Goal: Information Seeking & Learning: Learn about a topic

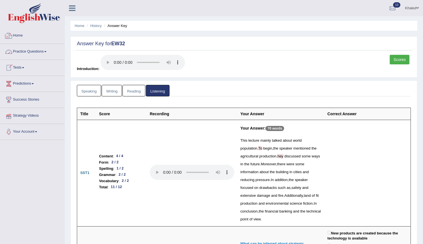
click at [16, 34] on link "Home" at bounding box center [32, 35] width 64 height 14
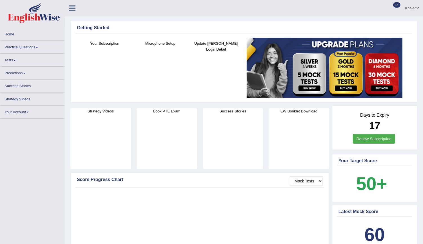
click at [11, 60] on link "Tests" at bounding box center [32, 59] width 64 height 11
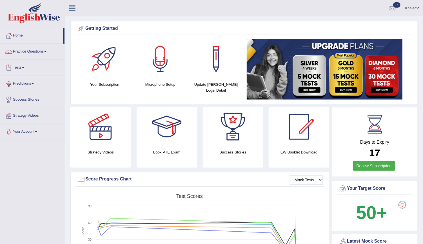
click at [22, 64] on link "Tests" at bounding box center [32, 67] width 64 height 14
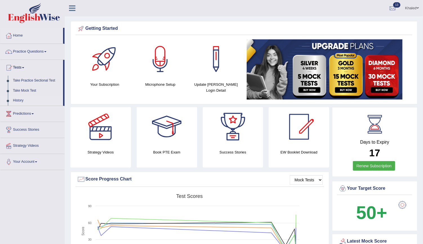
click at [27, 100] on link "History" at bounding box center [36, 101] width 53 height 10
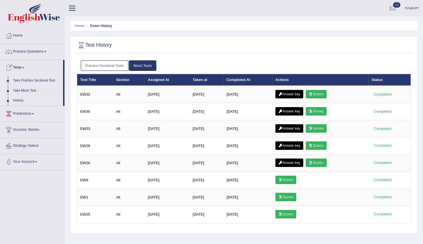
click at [23, 101] on link "History" at bounding box center [36, 101] width 53 height 10
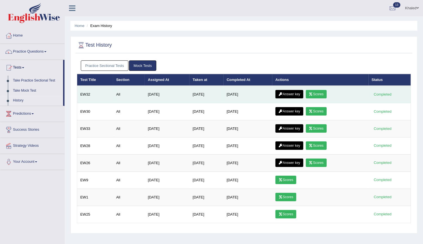
click at [312, 94] on icon at bounding box center [311, 94] width 4 height 3
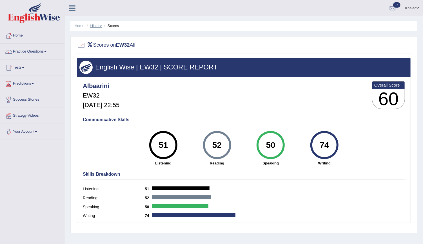
click at [99, 24] on link "History" at bounding box center [95, 26] width 11 height 4
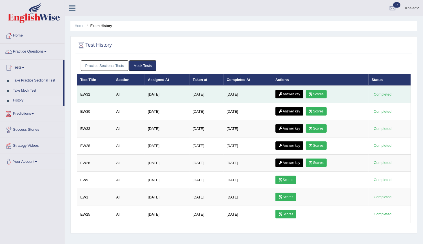
click at [297, 94] on link "Answer key" at bounding box center [289, 94] width 28 height 8
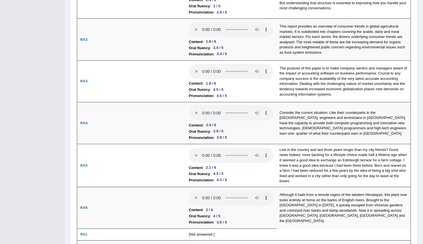
scroll to position [145, 0]
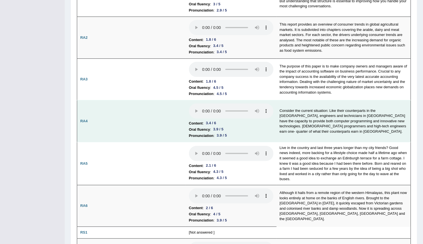
click at [376, 136] on td "Consider the current situation: Like their counterparts in the United States, e…" at bounding box center [343, 122] width 134 height 42
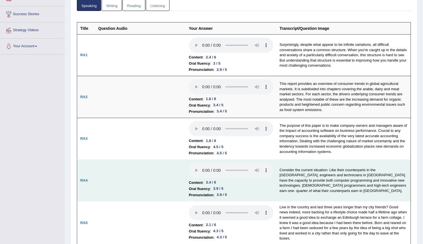
scroll to position [80, 0]
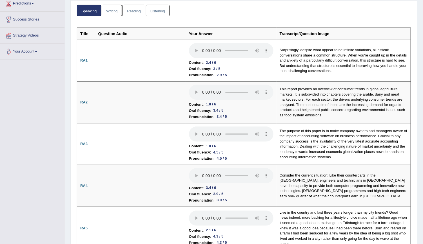
click at [158, 11] on link "Listening" at bounding box center [158, 11] width 24 height 12
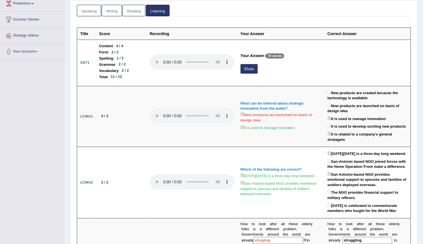
click at [107, 10] on link "Writing" at bounding box center [112, 11] width 20 height 12
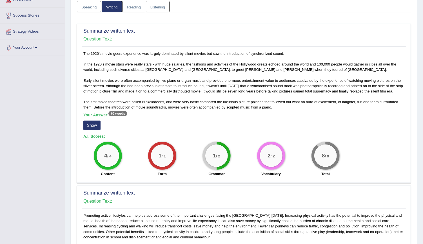
scroll to position [0, 0]
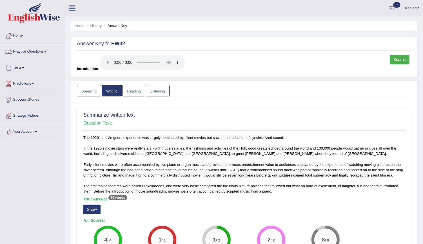
click at [132, 91] on link "Reading" at bounding box center [133, 91] width 23 height 12
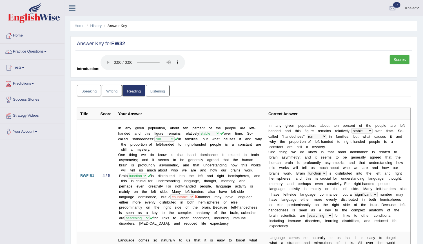
click at [155, 90] on link "Listening" at bounding box center [158, 91] width 24 height 12
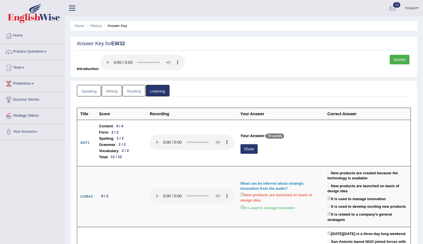
click at [38, 49] on link "Practice Questions" at bounding box center [32, 51] width 64 height 14
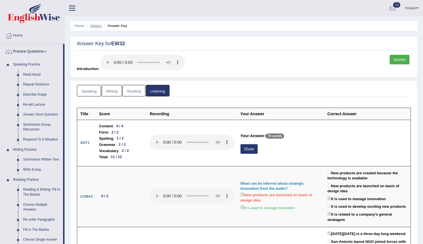
click at [100, 26] on link "History" at bounding box center [95, 26] width 11 height 4
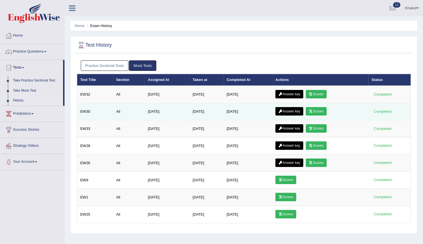
click at [293, 110] on link "Answer key" at bounding box center [289, 111] width 28 height 8
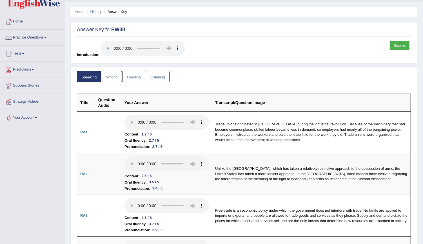
scroll to position [10, 0]
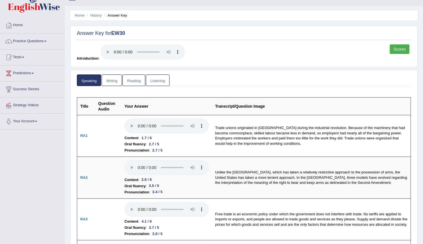
click at [105, 15] on li "Answer Key" at bounding box center [115, 15] width 24 height 5
click at [95, 17] on link "History" at bounding box center [95, 15] width 11 height 4
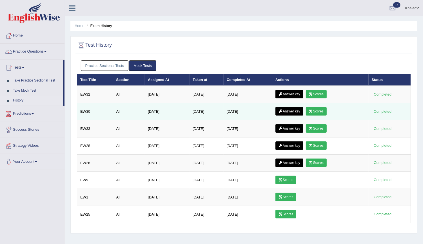
click at [292, 110] on link "Answer key" at bounding box center [289, 111] width 28 height 8
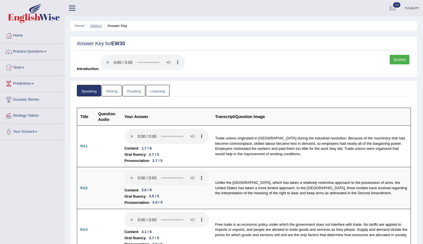
click at [99, 27] on link "History" at bounding box center [95, 26] width 11 height 4
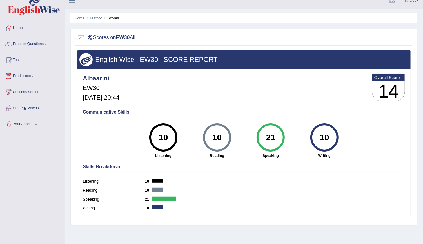
scroll to position [6, 0]
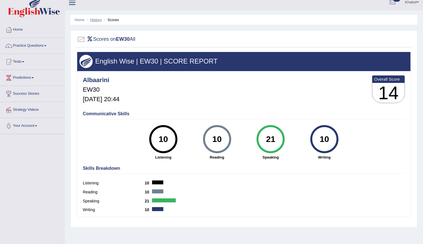
click at [95, 19] on link "History" at bounding box center [95, 20] width 11 height 4
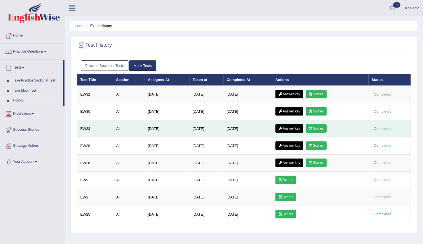
click at [313, 127] on icon at bounding box center [311, 128] width 4 height 3
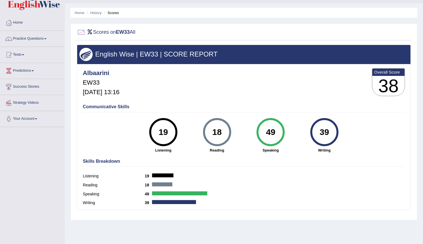
scroll to position [14, 0]
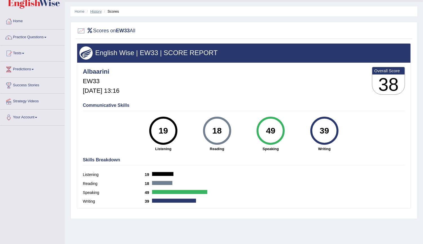
click at [92, 12] on link "History" at bounding box center [95, 11] width 11 height 4
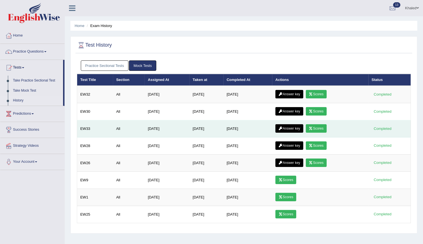
click at [293, 126] on link "Answer key" at bounding box center [289, 128] width 28 height 8
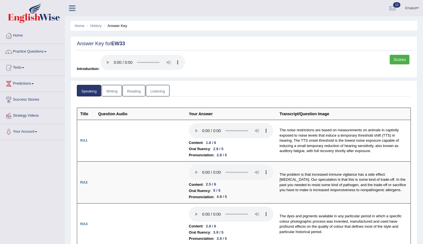
click at [113, 87] on link "Writing" at bounding box center [112, 91] width 20 height 12
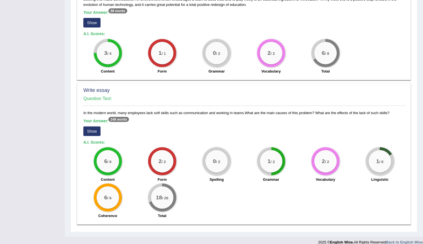
scroll to position [359, 0]
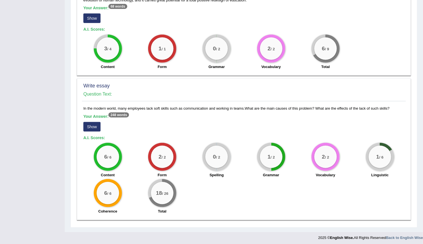
click at [95, 127] on button "Show" at bounding box center [91, 127] width 17 height 10
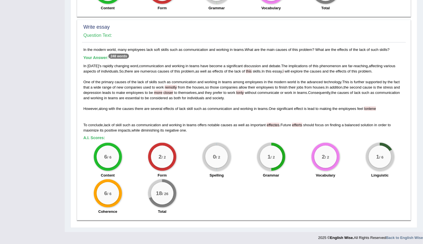
scroll to position [418, 0]
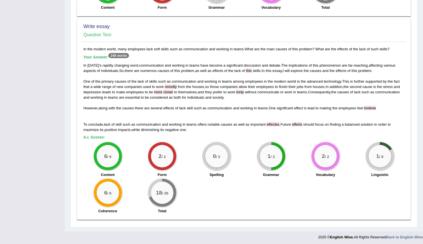
drag, startPoint x: 83, startPoint y: 48, endPoint x: 395, endPoint y: 50, distance: 312.2
click at [395, 50] on div "In the modern world, many employees lack soft skills such as communication and …" at bounding box center [244, 131] width 324 height 170
copy div "In the modern world, many employees lack soft skills such as communication and …"
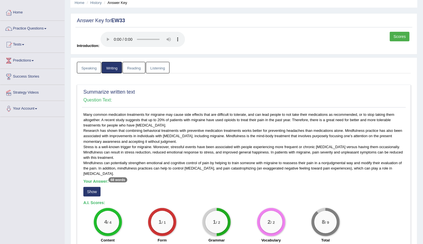
scroll to position [0, 0]
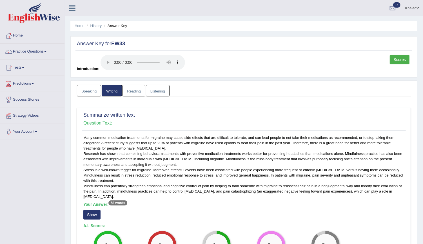
click at [91, 93] on link "Speaking" at bounding box center [89, 91] width 24 height 12
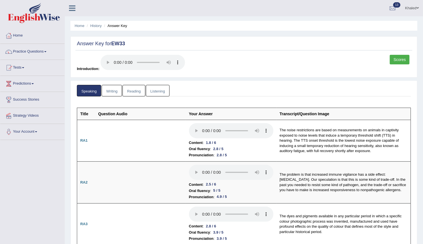
click at [403, 55] on link "Scores" at bounding box center [400, 60] width 20 height 10
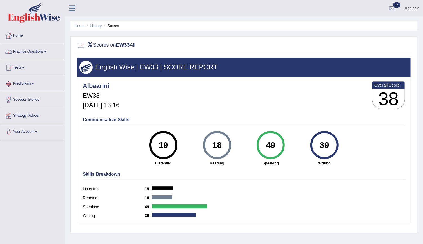
click at [21, 67] on link "Tests" at bounding box center [32, 67] width 64 height 14
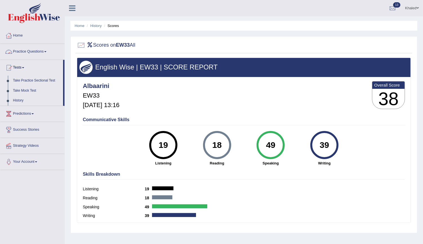
click at [26, 53] on link "Practice Questions" at bounding box center [32, 51] width 64 height 14
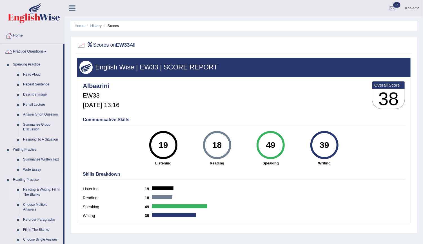
click at [32, 189] on link "Reading & Writing: Fill In The Blanks" at bounding box center [42, 192] width 43 height 15
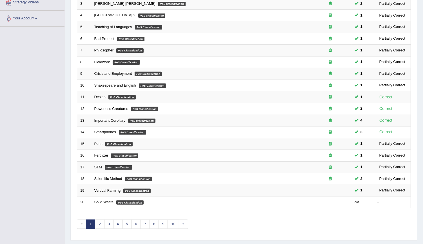
scroll to position [125, 0]
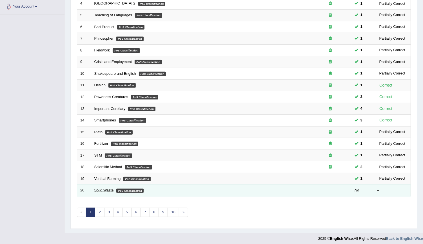
click at [103, 189] on link "Solid Waste" at bounding box center [103, 190] width 19 height 4
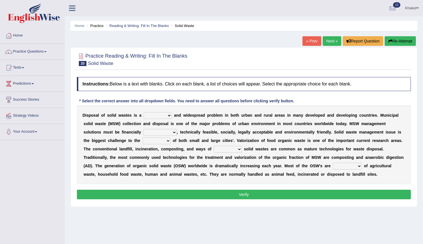
click at [157, 116] on select "slanting stinging stalling shafting" at bounding box center [158, 115] width 28 height 7
select select "slanting"
click at [144, 112] on select "slanting stinging stalling shafting" at bounding box center [158, 115] width 28 height 7
click at [143, 133] on select "unattainable sustainable objectionable treasonable" at bounding box center [160, 132] width 34 height 7
select select "sustainable"
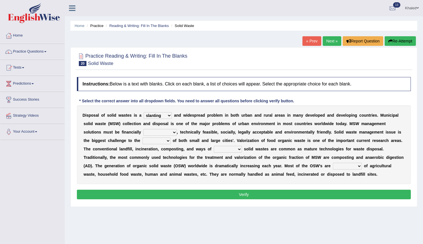
click at [143, 129] on select "unattainable sustainable objectionable treasonable" at bounding box center [160, 132] width 34 height 7
click at [142, 139] on select "plants culture authorities history" at bounding box center [156, 141] width 28 height 7
select select "culture"
click at [142, 138] on select "plants culture authorities history" at bounding box center [156, 141] width 28 height 7
click at [98, 168] on div "D i s p o s a l o f s o l i d w a s t e s i s a slanting stinging stalling shaf…" at bounding box center [244, 145] width 334 height 79
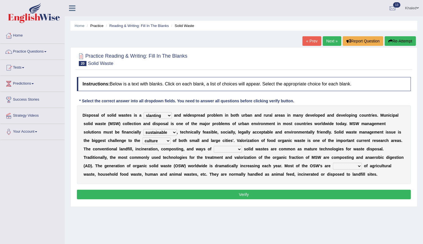
click at [214, 148] on select "reserving preserving deserving handling" at bounding box center [228, 149] width 28 height 7
select select "handling"
click at [214, 146] on select "reserving preserving deserving handling" at bounding box center [228, 149] width 28 height 7
click at [333, 166] on select "composed disposed composing disposing" at bounding box center [347, 166] width 29 height 7
select select "composing"
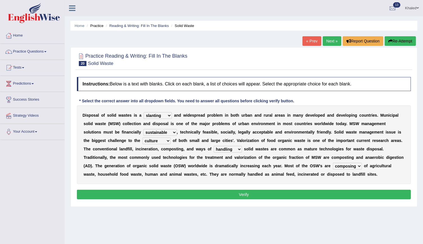
click at [333, 163] on select "composed disposed composing disposing" at bounding box center [347, 166] width 29 height 7
click at [214, 194] on button "Verify" at bounding box center [244, 195] width 334 height 10
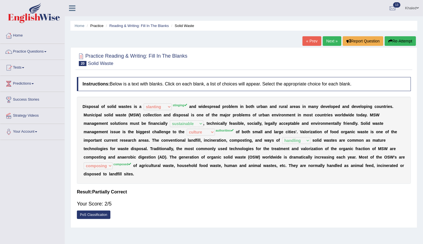
click at [251, 162] on div "D i s p o s a l o f s o l i d w a s t e s i s a slanting stinging stalling shaf…" at bounding box center [244, 140] width 334 height 87
click at [334, 43] on link "Next »" at bounding box center [332, 41] width 19 height 10
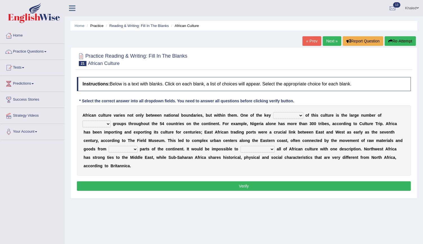
click at [303, 115] on b at bounding box center [304, 115] width 2 height 5
click at [281, 117] on select "conjectures features issues doubts" at bounding box center [288, 115] width 30 height 7
select select "features"
click at [273, 112] on select "conjectures features issues doubts" at bounding box center [288, 115] width 30 height 7
click at [111, 121] on select "ethic ethnic eugenic epic" at bounding box center [96, 124] width 28 height 7
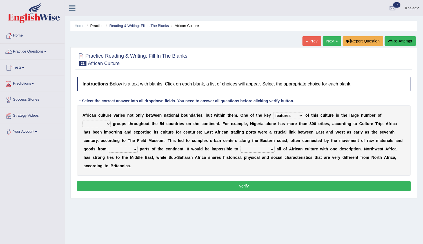
select select "ethnic"
click at [111, 121] on select "ethic ethnic eugenic epic" at bounding box center [96, 124] width 28 height 7
click at [138, 146] on select "forelocked interlocked unlocked landlocked" at bounding box center [123, 149] width 29 height 7
select select "unlocked"
click at [138, 146] on select "forelocked interlocked unlocked landlocked" at bounding box center [123, 149] width 29 height 7
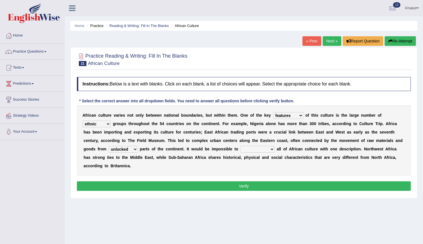
click at [240, 149] on select "characterize conceptualize symbolize synthesize" at bounding box center [257, 149] width 34 height 7
select select "symbolize"
click at [240, 146] on select "characterize conceptualize symbolize synthesize" at bounding box center [257, 149] width 34 height 7
click at [189, 182] on button "Verify" at bounding box center [244, 187] width 334 height 10
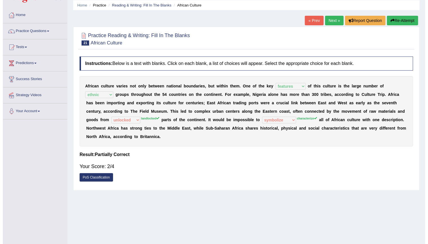
scroll to position [7, 0]
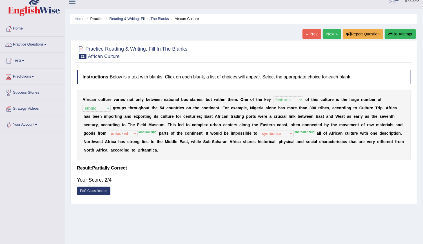
click at [100, 187] on link "PoS Classification" at bounding box center [94, 191] width 34 height 8
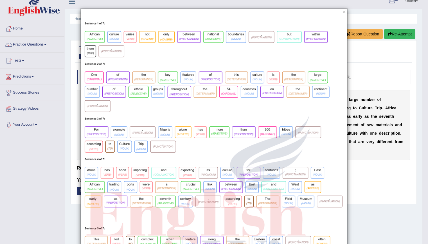
click at [356, 42] on div "×" at bounding box center [214, 197] width 428 height 378
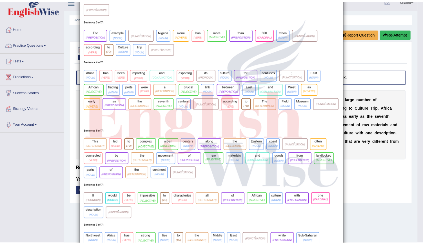
scroll to position [0, 0]
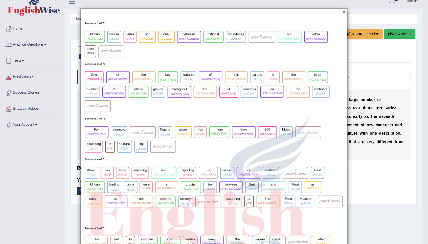
click at [343, 13] on button "×" at bounding box center [344, 12] width 3 height 6
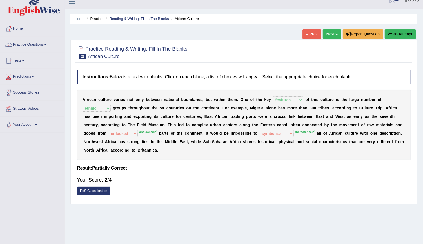
click at [332, 33] on link "Next »" at bounding box center [332, 34] width 19 height 10
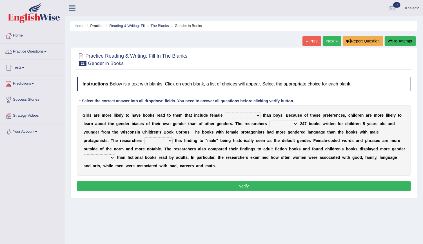
click at [244, 114] on select "protagonists cosmogonists agonists expressionists" at bounding box center [243, 115] width 36 height 7
click at [225, 112] on select "protagonists cosmogonists agonists expressionists" at bounding box center [243, 115] width 36 height 7
drag, startPoint x: 239, startPoint y: 117, endPoint x: 227, endPoint y: 136, distance: 22.7
click at [227, 136] on div "G i r l s a r e m o r e l i k e l y t o h a v e b o o k s r e a d t o t h e m t…" at bounding box center [244, 141] width 334 height 70
select select "protagonists"
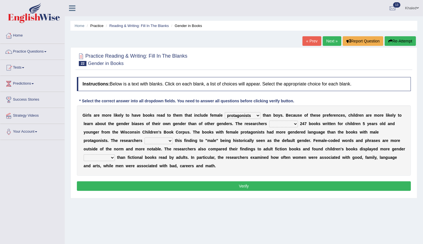
click at [225, 112] on select "protagonists cosmogonists agonists expressionists" at bounding box center [243, 115] width 36 height 7
click at [269, 126] on select "hydrolyzed paralyzed catalyzed analyzed" at bounding box center [283, 124] width 29 height 7
select select "analyzed"
click at [269, 121] on select "hydrolyzed paralyzed catalyzed analyzed" at bounding box center [283, 124] width 29 height 7
click at [144, 140] on select "contribute tribute distribute attribute" at bounding box center [158, 141] width 28 height 7
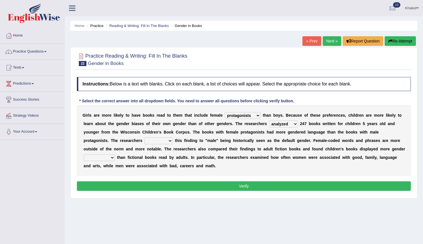
select select "distribute"
click at [144, 138] on select "contribute tribute distribute attribute" at bounding box center [158, 141] width 28 height 7
click at [115, 155] on select "stereotypes teletypes prototypes electrotypes" at bounding box center [99, 158] width 31 height 7
click at [144, 139] on select "contribute tribute distribute attribute" at bounding box center [158, 141] width 28 height 7
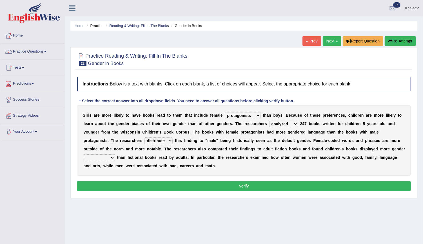
click at [144, 143] on select "contribute tribute distribute attribute" at bounding box center [158, 141] width 28 height 7
click at [231, 150] on b "h" at bounding box center [232, 149] width 3 height 5
click at [321, 144] on div "G i r l s a r e m o r e l i k e l y t o h a v e b o o k s r e a d t o t h e m t…" at bounding box center [244, 141] width 334 height 70
click at [115, 155] on select "stereotypes teletypes prototypes electrotypes" at bounding box center [99, 158] width 31 height 7
select select "prototypes"
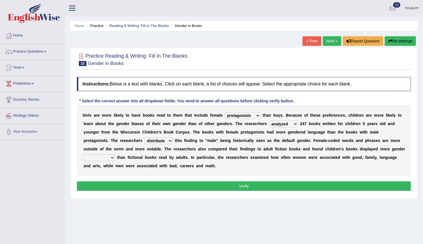
click at [115, 155] on select "stereotypes teletypes prototypes electrotypes" at bounding box center [99, 158] width 31 height 7
click at [316, 187] on button "Verify" at bounding box center [244, 187] width 334 height 10
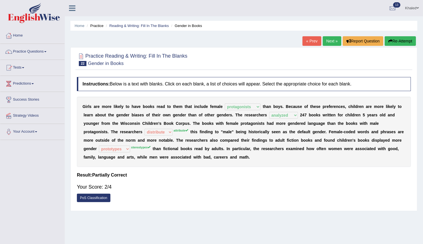
click at [88, 195] on link "PoS Classification" at bounding box center [94, 198] width 34 height 8
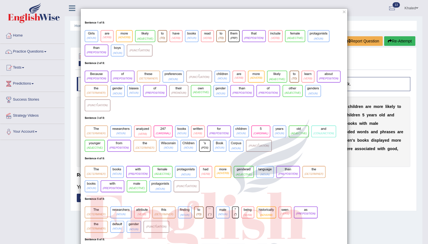
click at [343, 12] on div "×" at bounding box center [214, 200] width 267 height 385
click at [343, 12] on button "×" at bounding box center [344, 12] width 3 height 6
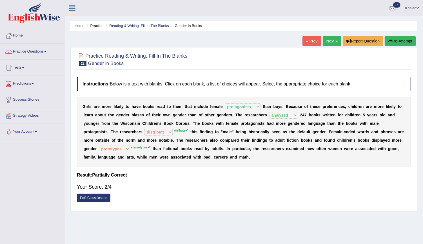
click at [121, 132] on div "G i r l s a r e m o r e l i k e l y t o h a v e b o o k s r e a d t o t h e m t…" at bounding box center [244, 132] width 334 height 70
click at [333, 38] on link "Next »" at bounding box center [332, 41] width 19 height 10
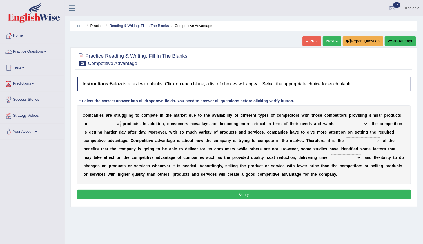
click at [103, 123] on select "constitution restitution substitution institution" at bounding box center [105, 124] width 31 height 7
select select "substitution"
click at [90, 121] on select "constitution restitution substitution institution" at bounding box center [105, 124] width 31 height 7
click at [338, 122] on select "However Instead Additionally Therefore" at bounding box center [353, 124] width 31 height 7
select select "However"
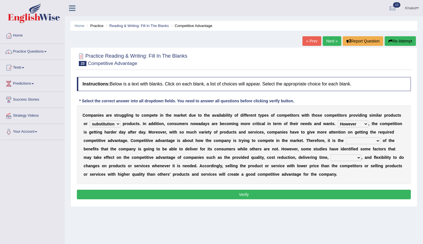
click at [338, 121] on select "However Instead Additionally Therefore" at bounding box center [353, 124] width 31 height 7
click at [338, 122] on select "However Instead Additionally Therefore" at bounding box center [353, 124] width 31 height 7
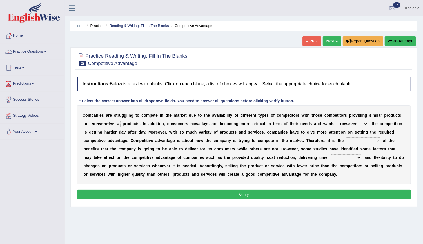
click at [346, 138] on select "dissemination ordination determination incarnation" at bounding box center [363, 141] width 35 height 7
select select "determination"
click at [346, 138] on select "dissemination ordination determination incarnation" at bounding box center [363, 141] width 35 height 7
click at [331, 155] on select "captivation aggregation deprivation innovation" at bounding box center [346, 158] width 31 height 7
select select "aggregation"
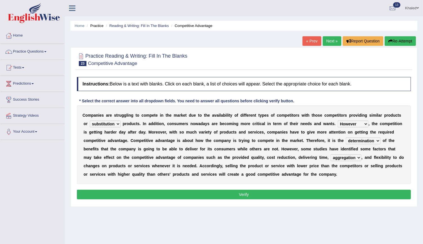
click at [331, 155] on select "captivation aggregation deprivation innovation" at bounding box center [346, 158] width 31 height 7
click at [234, 195] on button "Verify" at bounding box center [244, 195] width 334 height 10
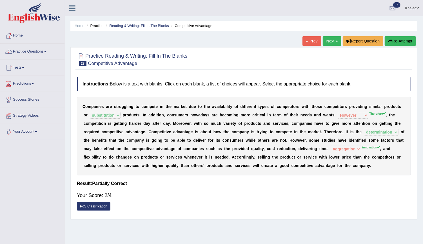
click at [332, 44] on link "Next »" at bounding box center [332, 41] width 19 height 10
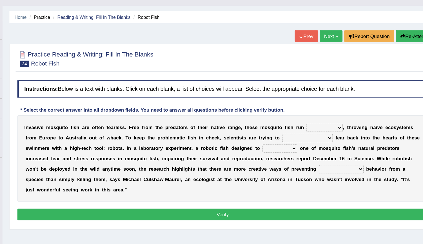
click at [312, 117] on select "occupant flippant rampant concordant" at bounding box center [327, 115] width 30 height 7
select select "rampant"
click at [312, 112] on select "occupant flippant rampant concordant" at bounding box center [327, 115] width 30 height 7
click at [292, 124] on select "accept spike strike drake" at bounding box center [312, 124] width 41 height 7
select select "accept"
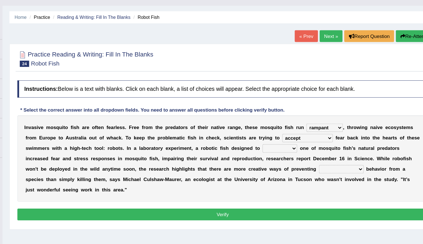
click at [292, 121] on select "accept spike strike drake" at bounding box center [312, 124] width 41 height 7
click at [276, 130] on select "bequest mimic battle conquest" at bounding box center [290, 132] width 28 height 7
select select "mimic"
click at [276, 129] on select "bequest mimic battle conquest" at bounding box center [290, 132] width 28 height 7
click at [322, 151] on select "unprivileged unprecedented uncharted unwanted" at bounding box center [340, 149] width 36 height 7
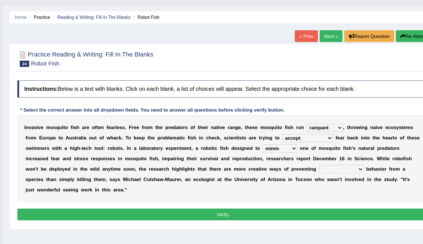
click at [322, 151] on select "unprivileged unprecedented uncharted unwanted" at bounding box center [340, 149] width 36 height 7
select select "unprecedented"
click at [322, 146] on select "unprivileged unprecedented uncharted unwanted" at bounding box center [340, 149] width 36 height 7
click at [227, 182] on button "Verify" at bounding box center [244, 187] width 334 height 10
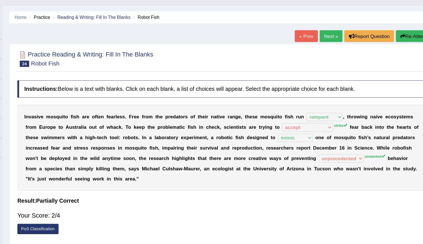
click at [337, 44] on link "Next »" at bounding box center [332, 41] width 19 height 10
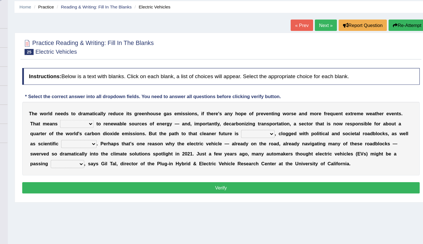
click at [109, 124] on select "grafting drafting crafting shifting" at bounding box center [123, 124] width 28 height 7
select select "shifting"
click at [109, 121] on select "grafting drafting crafting shifting" at bounding box center [123, 124] width 28 height 7
click at [261, 131] on select "daunting daunted daunt dauntless" at bounding box center [275, 132] width 28 height 7
select select "daunted"
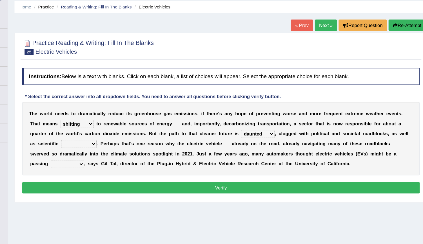
click at [261, 129] on select "daunting daunted daunt dauntless" at bounding box center [275, 132] width 28 height 7
click at [139, 138] on select "spectacles obstacles tentacles receptacles" at bounding box center [125, 141] width 30 height 7
select select "obstacles"
click at [139, 138] on select "spectacles obstacles tentacles receptacles" at bounding box center [125, 141] width 30 height 7
click at [129, 155] on select "fad gad tad lad" at bounding box center [115, 158] width 28 height 7
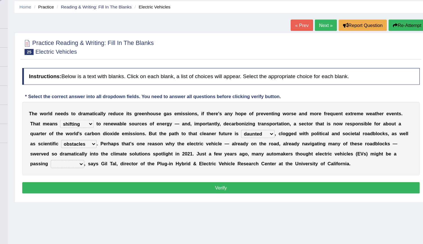
select select "lad"
click at [129, 155] on select "fad gad tad lad" at bounding box center [115, 158] width 28 height 7
click at [323, 174] on button "Verify" at bounding box center [244, 178] width 334 height 10
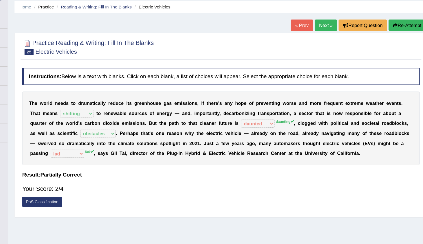
click at [229, 125] on b "e" at bounding box center [230, 123] width 2 height 5
click at [333, 43] on link "Next »" at bounding box center [332, 41] width 19 height 10
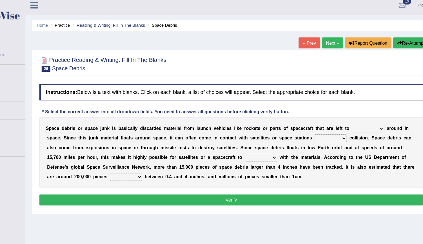
click at [349, 114] on select "twist center roam loll" at bounding box center [363, 115] width 28 height 7
select select "roam"
click at [349, 112] on select "twist center roam loll" at bounding box center [363, 115] width 28 height 7
click at [316, 123] on select "risks risk risked risking" at bounding box center [330, 124] width 28 height 7
select select "risk"
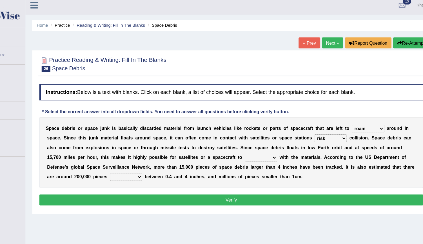
click at [316, 121] on select "risks risk risked risking" at bounding box center [330, 124] width 28 height 7
click at [256, 139] on select "collect collate collide collocate" at bounding box center [270, 141] width 28 height 7
select select "collide"
click at [256, 138] on select "collect collate collide collocate" at bounding box center [270, 141] width 28 height 7
click at [166, 155] on select "sized sizing size sizes" at bounding box center [152, 158] width 28 height 7
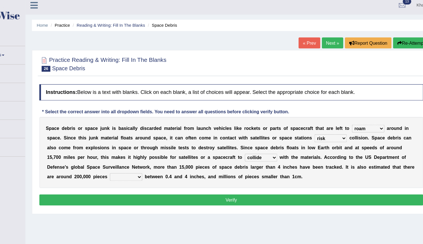
select select "sized"
click at [166, 155] on select "sized sizing size sizes" at bounding box center [152, 158] width 28 height 7
click at [334, 177] on button "Verify" at bounding box center [244, 178] width 334 height 10
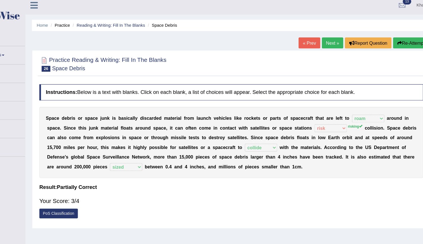
click at [334, 81] on h4 "Instructions: Below is a text with blanks. Click on each blank, a list of choic…" at bounding box center [244, 84] width 334 height 14
click at [332, 44] on link "Next »" at bounding box center [332, 41] width 19 height 10
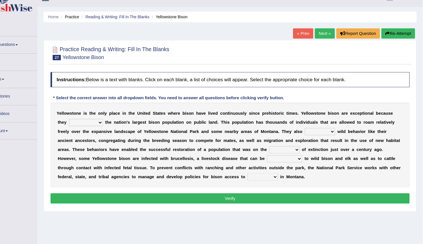
click at [99, 124] on select "congregate comprise consist compromise" at bounding box center [110, 124] width 32 height 7
select select "consist"
click at [94, 121] on select "congregate comprise consist compromise" at bounding box center [110, 124] width 32 height 7
click at [313, 133] on select "exhibit disregard resist encourage" at bounding box center [327, 132] width 28 height 7
select select "exhibit"
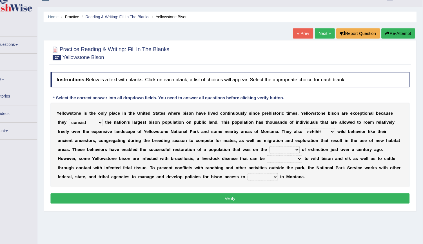
click at [313, 129] on select "exhibit disregard resist encourage" at bounding box center [327, 132] width 28 height 7
click at [280, 149] on select "brine brink danger brindle" at bounding box center [294, 149] width 28 height 7
select select "brink"
click at [280, 146] on select "brine brink danger brindle" at bounding box center [294, 149] width 28 height 7
click at [278, 155] on select "transplanted transported transgressed transmitted" at bounding box center [294, 158] width 33 height 7
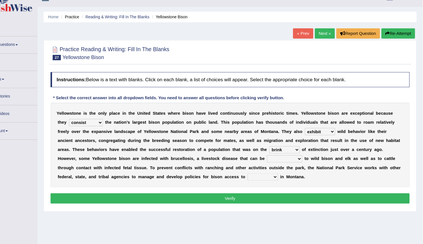
select select "transmitted"
click at [278, 155] on select "transplanted transported transgressed transmitted" at bounding box center [294, 158] width 33 height 7
click at [260, 174] on select "habitat habitat habitant food" at bounding box center [274, 174] width 28 height 7
select select "habitant"
click at [260, 171] on select "habitat habitat habitant food" at bounding box center [274, 174] width 28 height 7
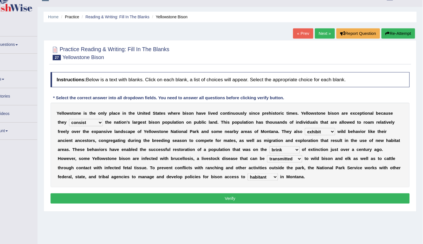
click at [158, 194] on button "Verify" at bounding box center [244, 195] width 334 height 10
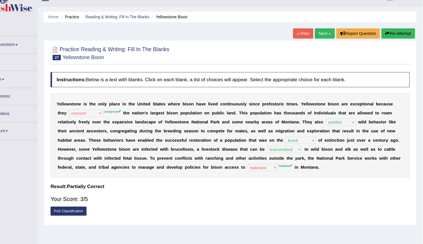
click at [172, 166] on div "Y e l l o w s t o n e i s t h e o n l y p l a c e i n t h e U n i t e d S t a t…" at bounding box center [244, 136] width 334 height 79
click at [124, 27] on link "Reading & Writing: Fill In The Blanks" at bounding box center [138, 26] width 59 height 4
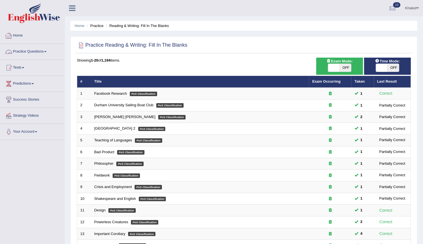
click at [24, 51] on link "Practice Questions" at bounding box center [32, 51] width 64 height 14
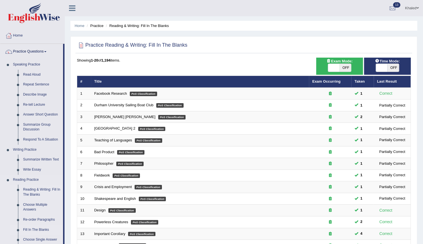
click at [38, 229] on link "Fill In The Blanks" at bounding box center [42, 230] width 43 height 10
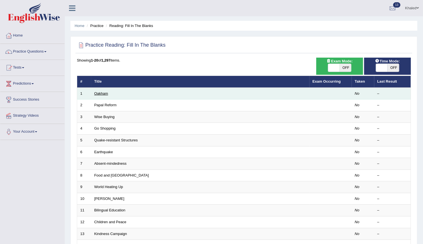
click at [101, 95] on link "Oakham" at bounding box center [101, 93] width 14 height 4
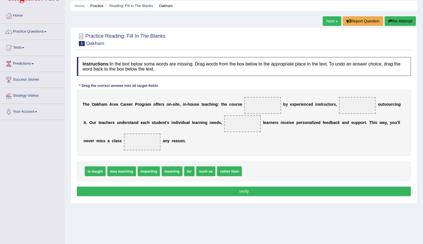
scroll to position [21, 0]
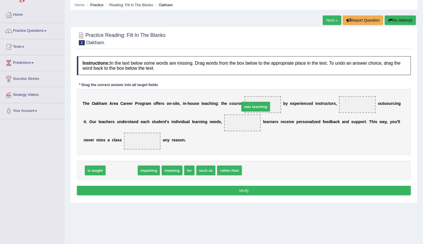
drag, startPoint x: 118, startPoint y: 170, endPoint x: 252, endPoint y: 107, distance: 148.3
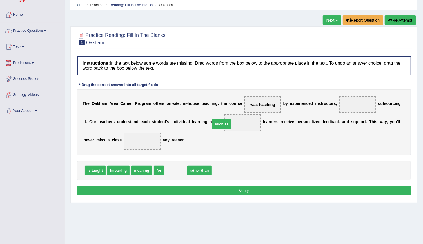
drag, startPoint x: 165, startPoint y: 169, endPoint x: 211, endPoint y: 123, distance: 65.5
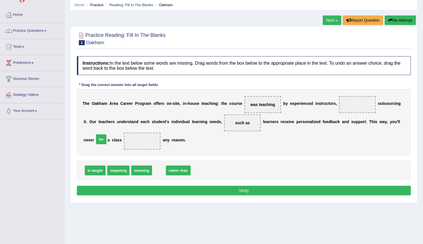
drag, startPoint x: 156, startPoint y: 170, endPoint x: 98, endPoint y: 138, distance: 66.4
drag, startPoint x: 167, startPoint y: 171, endPoint x: 351, endPoint y: 103, distance: 196.4
click at [252, 187] on button "Verify" at bounding box center [244, 191] width 334 height 10
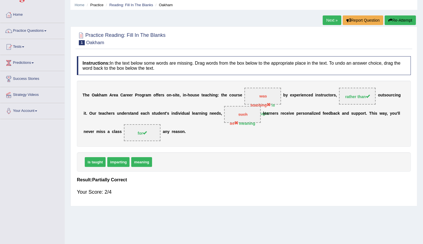
drag, startPoint x: 254, startPoint y: 102, endPoint x: 227, endPoint y: 104, distance: 26.5
click at [227, 104] on div "T h e O [PERSON_NAME] C a r e e r P r o g r a m o f f e r s o n - s i t e , i n…" at bounding box center [244, 114] width 334 height 66
click at [96, 158] on span "is taught" at bounding box center [95, 162] width 21 height 10
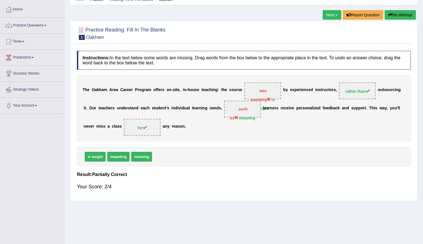
scroll to position [0, 0]
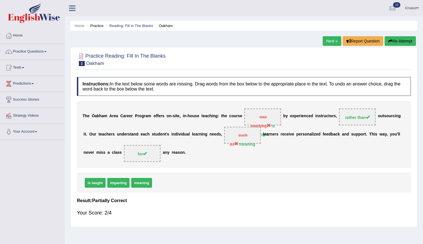
click at [333, 40] on link "Next »" at bounding box center [332, 41] width 19 height 10
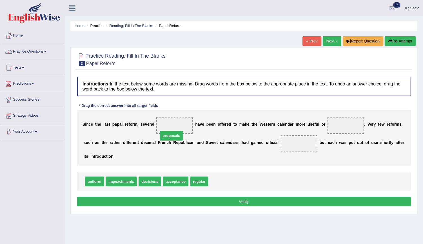
drag, startPoint x: 216, startPoint y: 173, endPoint x: 166, endPoint y: 127, distance: 67.9
drag, startPoint x: 173, startPoint y: 174, endPoint x: 336, endPoint y: 127, distance: 170.5
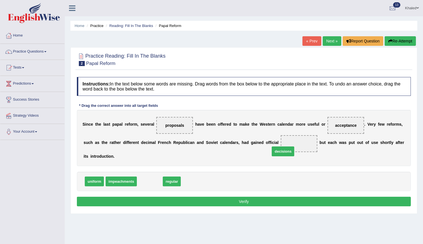
drag, startPoint x: 146, startPoint y: 171, endPoint x: 279, endPoint y: 140, distance: 136.5
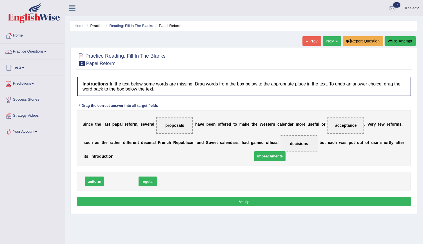
drag, startPoint x: 115, startPoint y: 174, endPoint x: 265, endPoint y: 146, distance: 152.2
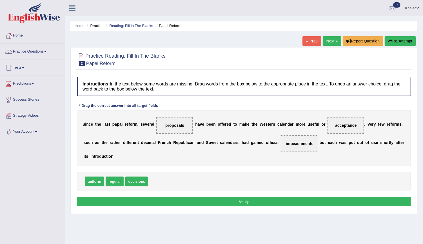
click at [175, 197] on button "Verify" at bounding box center [244, 202] width 334 height 10
